Goal: Information Seeking & Learning: Learn about a topic

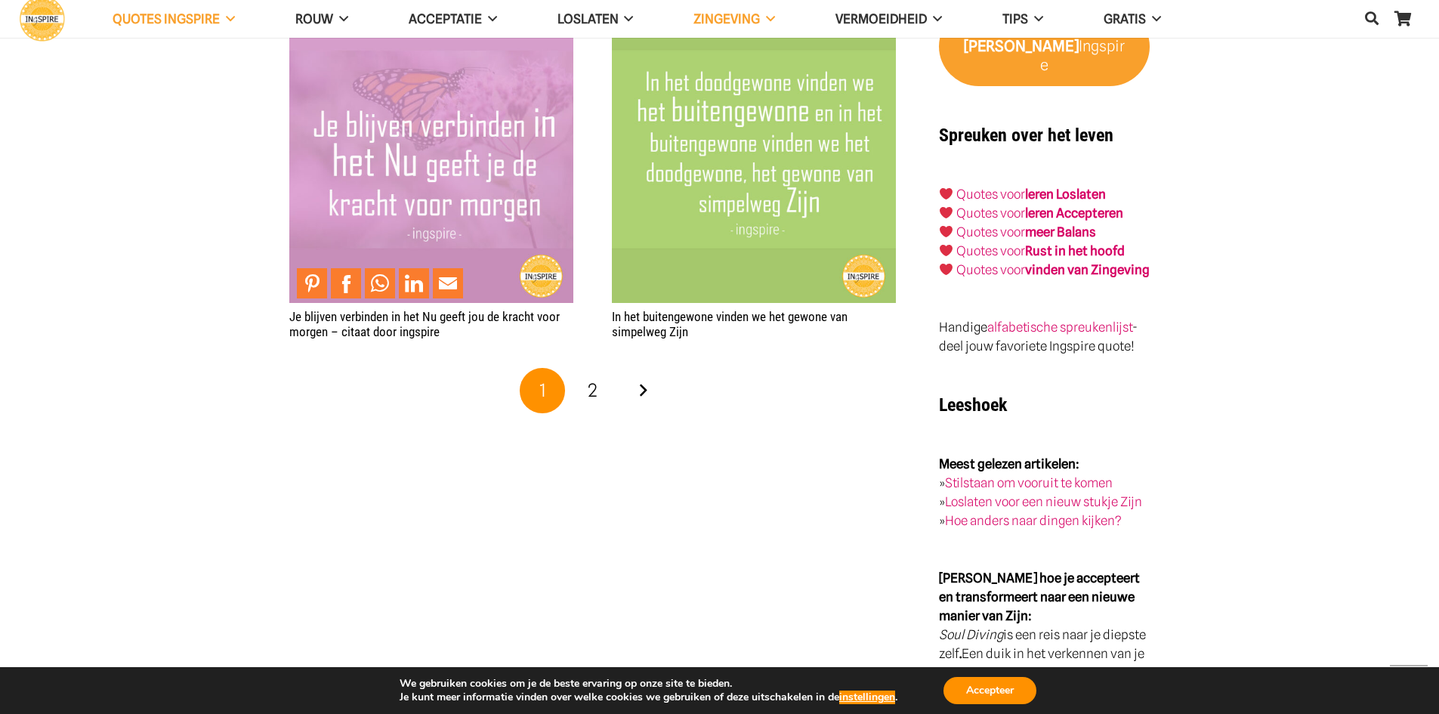
scroll to position [3096, 0]
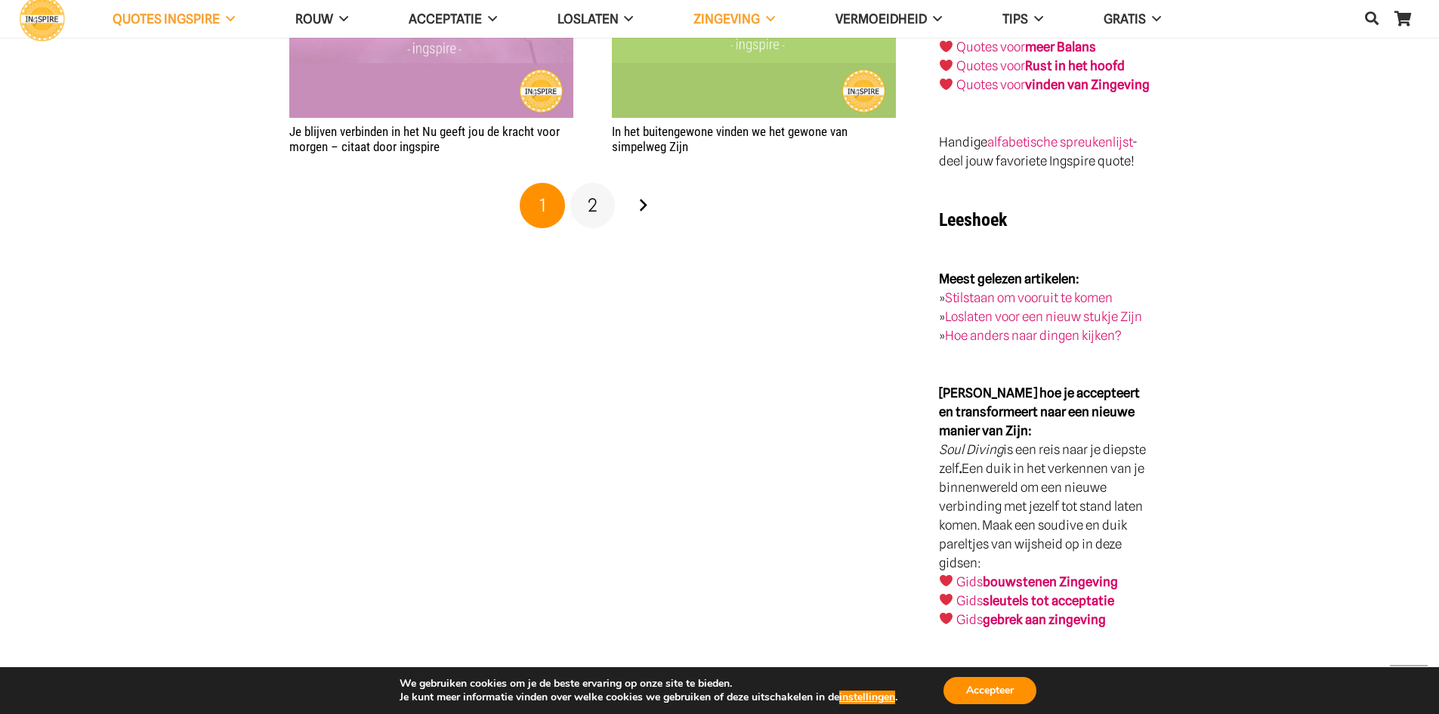
click at [589, 199] on span "2" at bounding box center [593, 205] width 10 height 22
